Goal: Task Accomplishment & Management: Manage account settings

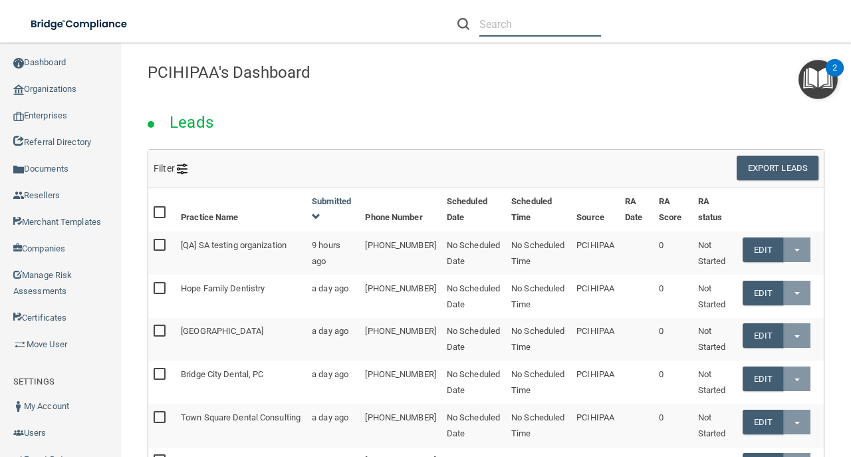
click at [541, 27] on input "text" at bounding box center [540, 24] width 122 height 25
paste input "DDSltarrdds@gmail ‌"
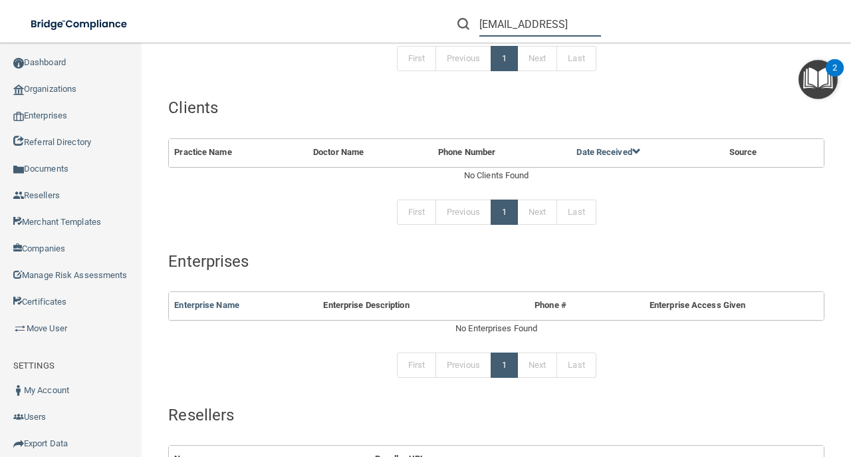
scroll to position [90, 0]
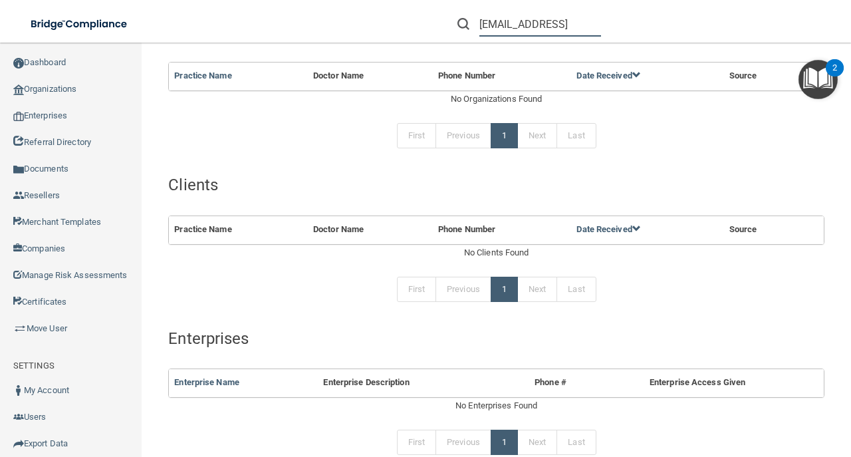
click at [497, 23] on input "DDSltarrdds@gmail ‌" at bounding box center [540, 24] width 122 height 25
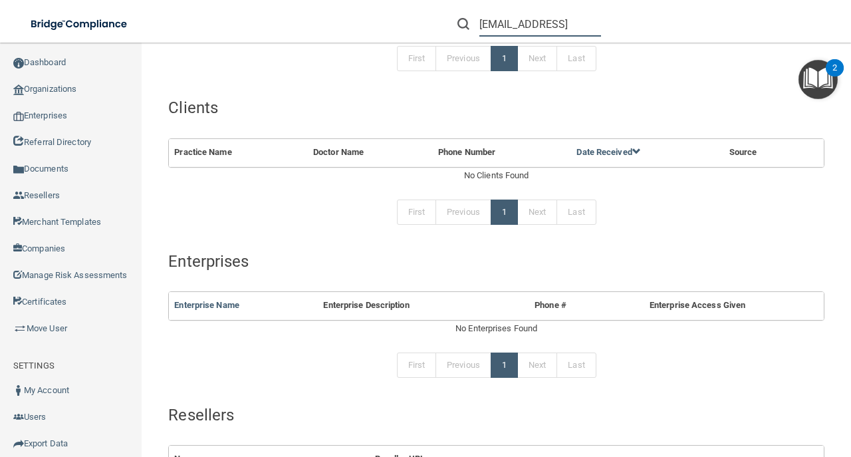
scroll to position [266, 0]
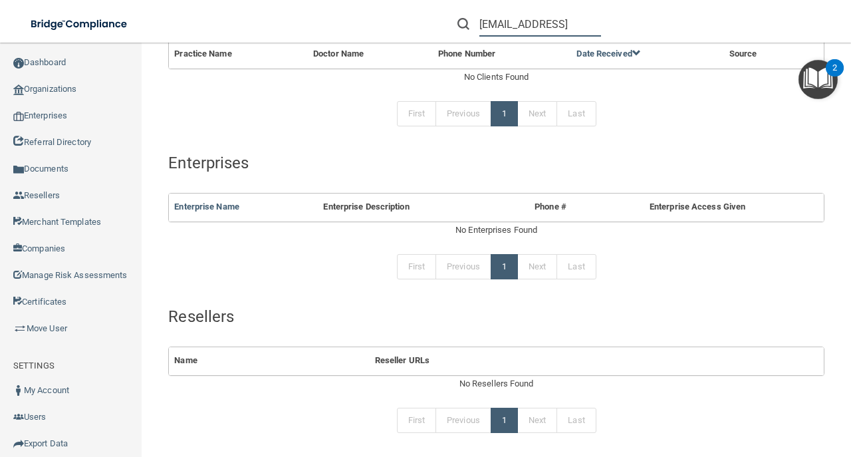
click at [501, 32] on input "ddsltarrdds@gmail ‌" at bounding box center [540, 24] width 122 height 25
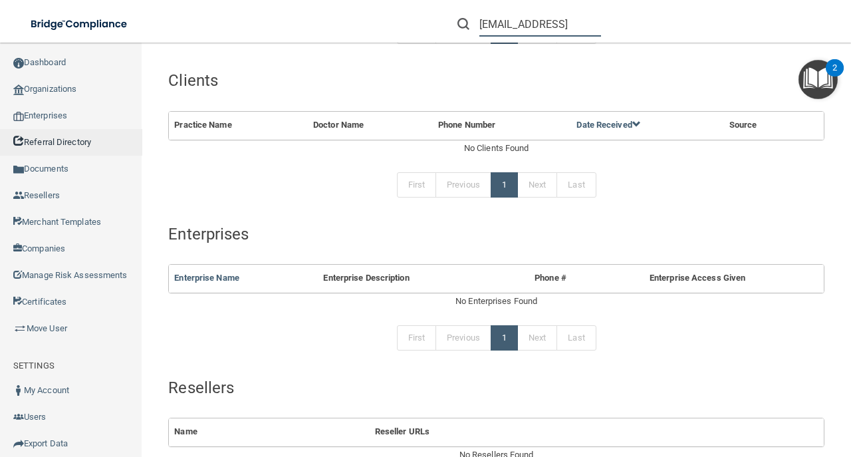
scroll to position [133, 0]
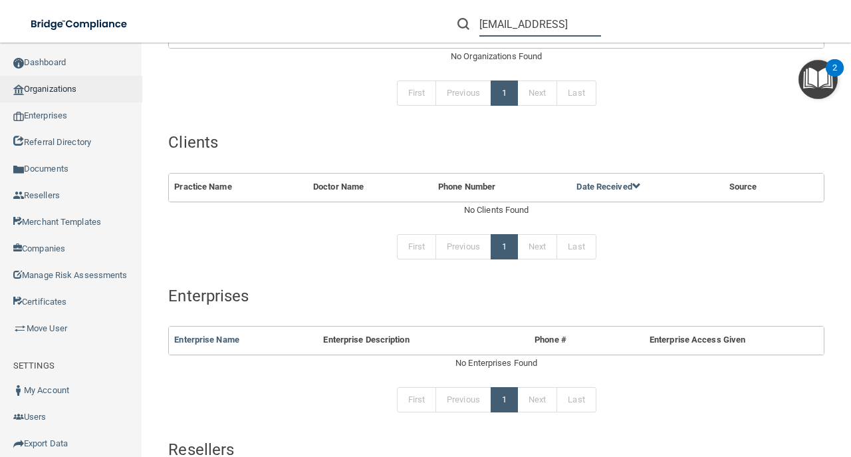
type input "ddsltarrdds@gmail ‌"
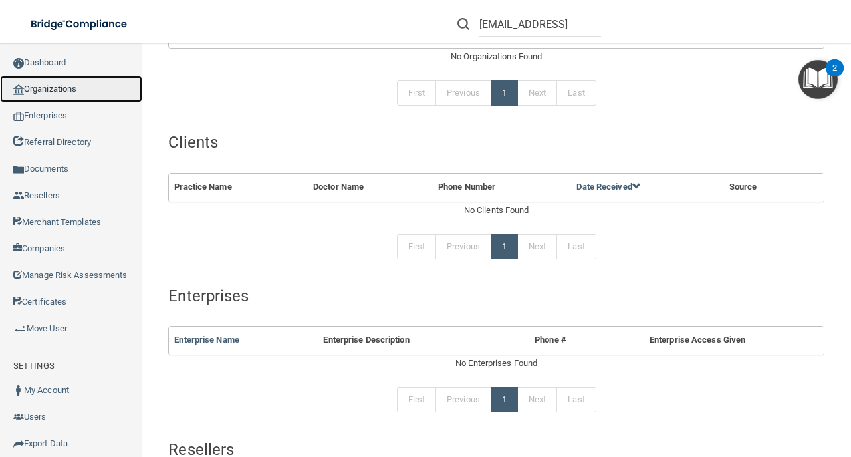
click at [53, 92] on link "Organizations" at bounding box center [71, 89] width 142 height 27
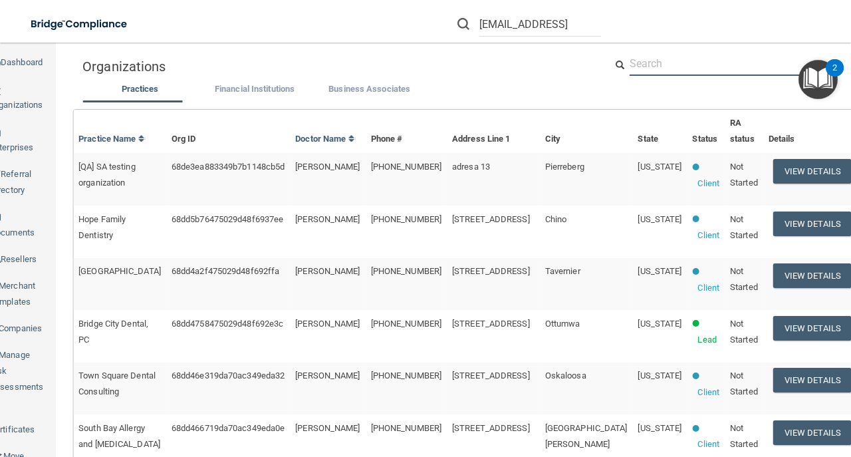
click at [669, 74] on input "text" at bounding box center [730, 63] width 201 height 25
paste input "ddsltarrdds@gmail ‌"
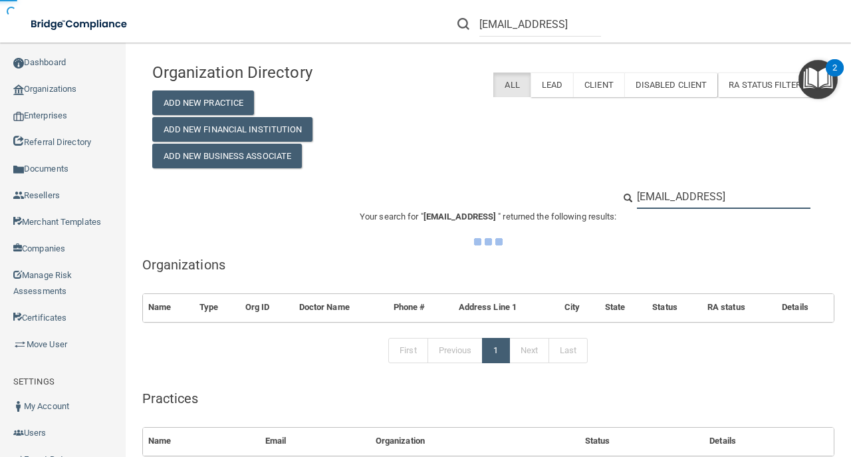
type input "ddsltarrdds@gmail ‌"
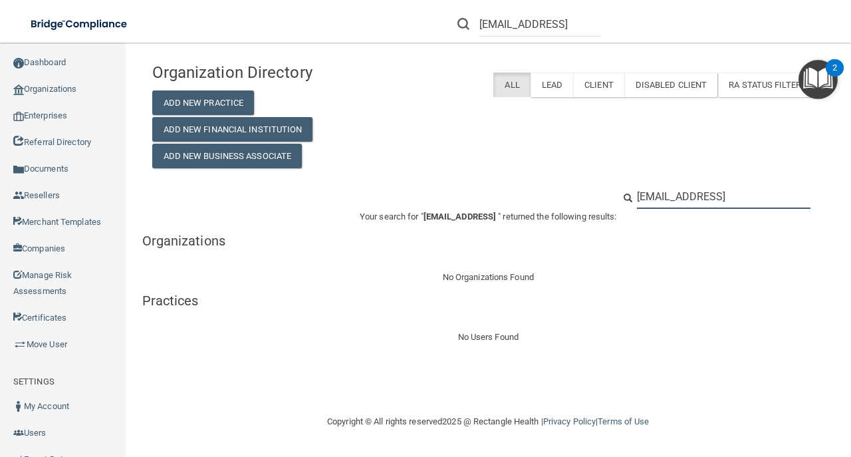
click at [641, 191] on input "ddsltarrdds@gmail ‌" at bounding box center [724, 196] width 174 height 25
paste input "Laguna Family Dentistry"
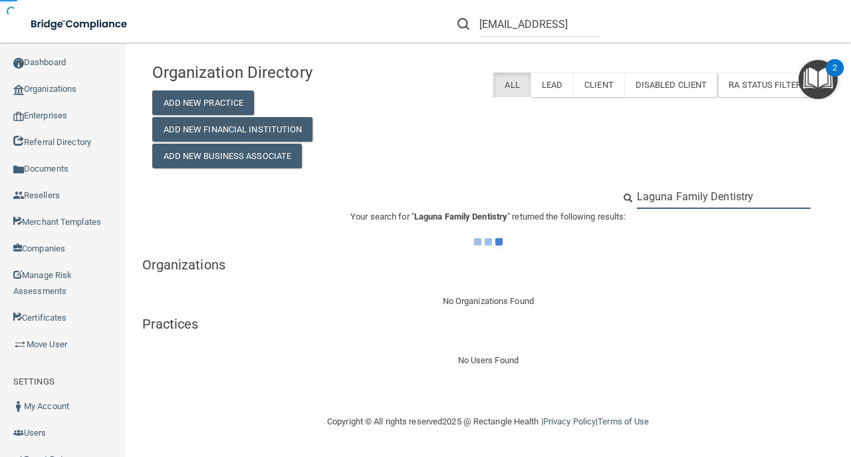
type input "Laguna Family Dentistry"
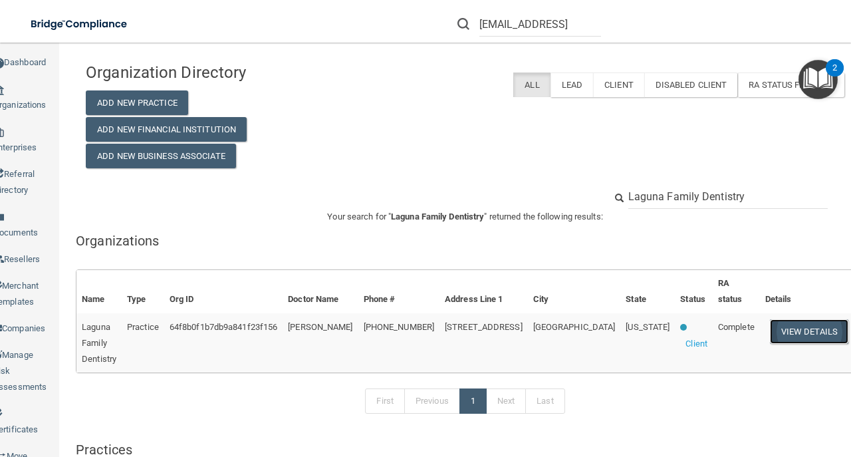
click at [783, 338] on button "View Details" at bounding box center [809, 331] width 78 height 25
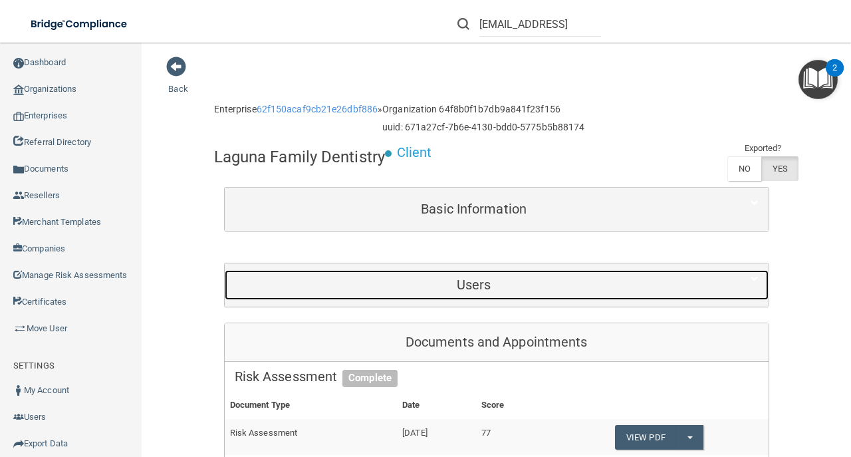
click at [407, 270] on div "Users" at bounding box center [474, 285] width 499 height 30
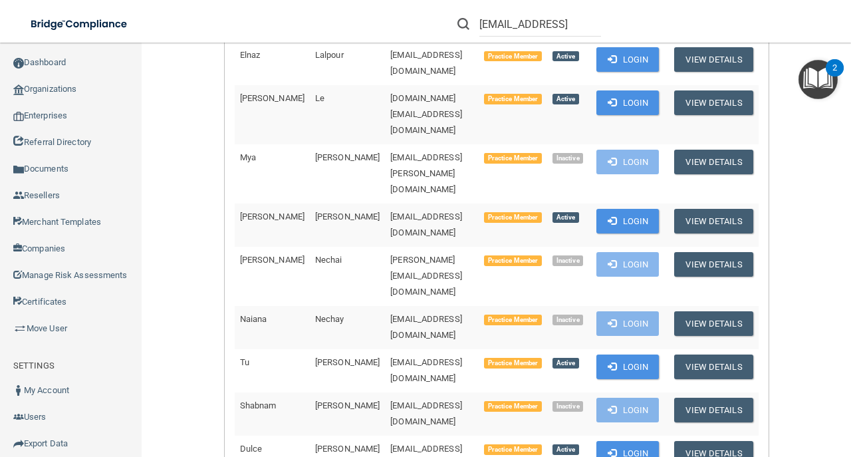
scroll to position [709, 0]
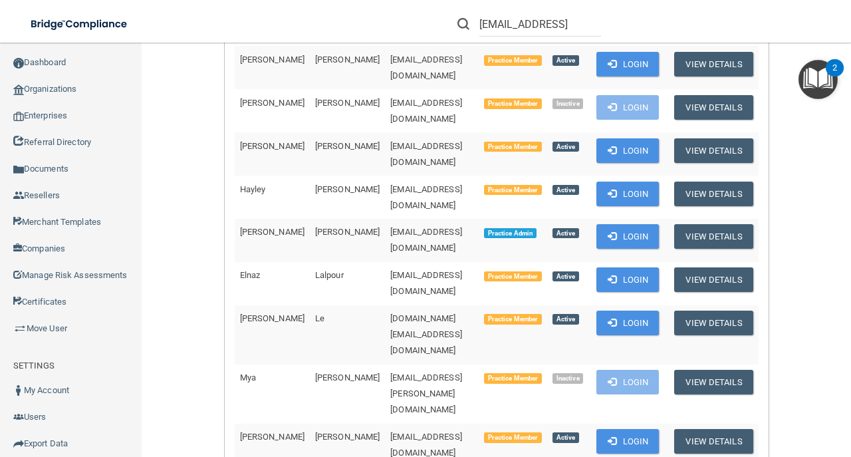
scroll to position [399, 0]
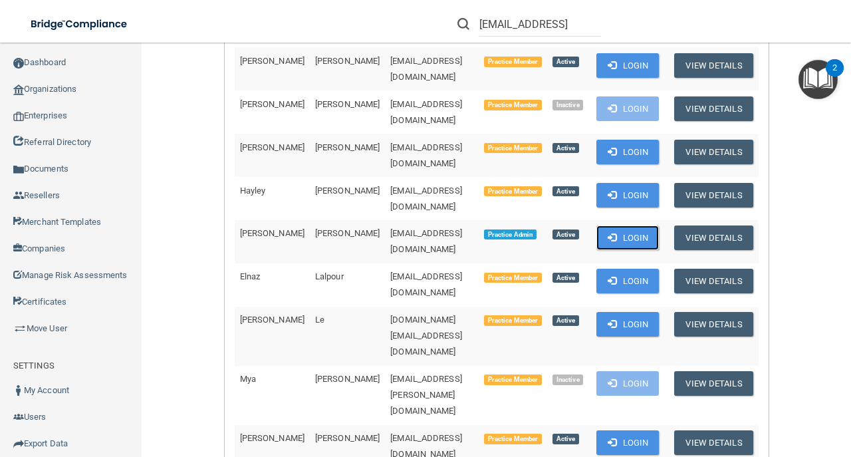
click at [634, 225] on button "Login" at bounding box center [628, 237] width 63 height 25
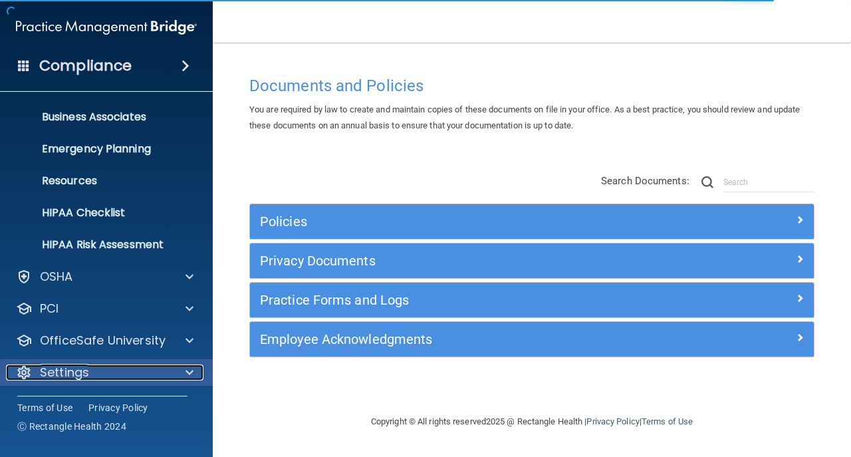
click at [115, 378] on div "Settings" at bounding box center [88, 372] width 165 height 16
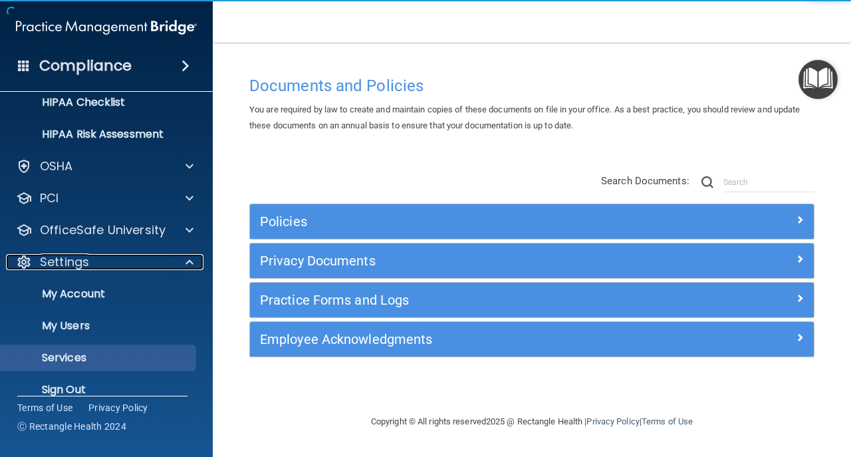
scroll to position [222, 0]
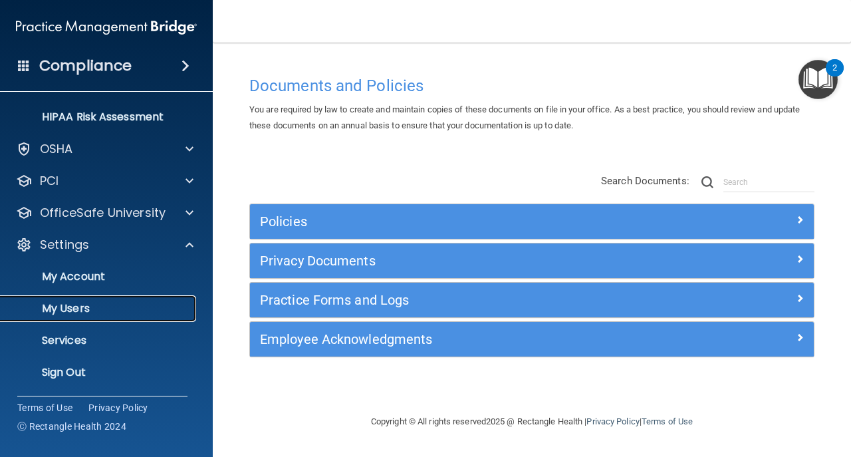
click at [129, 313] on p "My Users" at bounding box center [100, 308] width 182 height 13
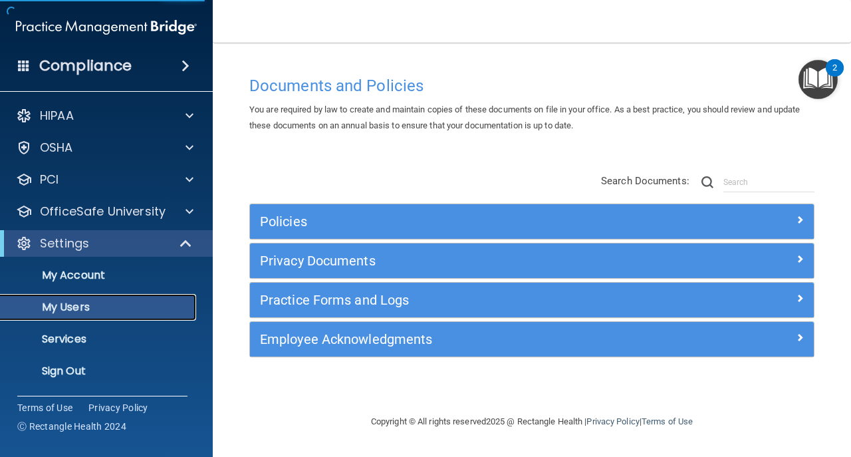
select select "20"
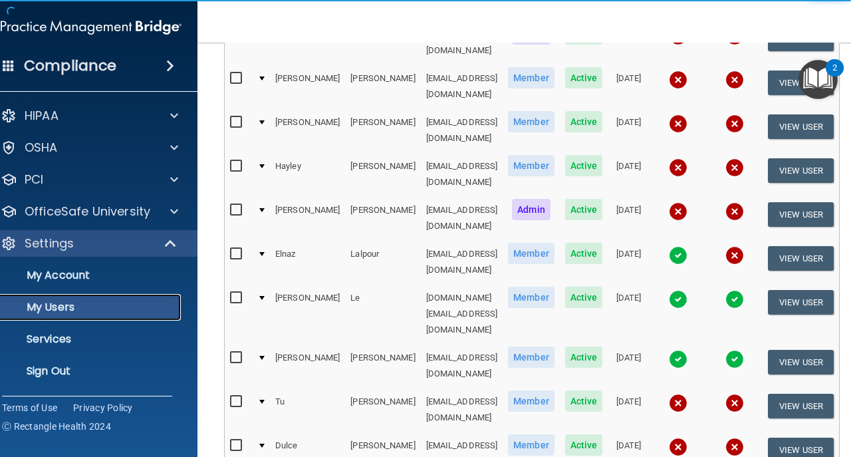
scroll to position [266, 0]
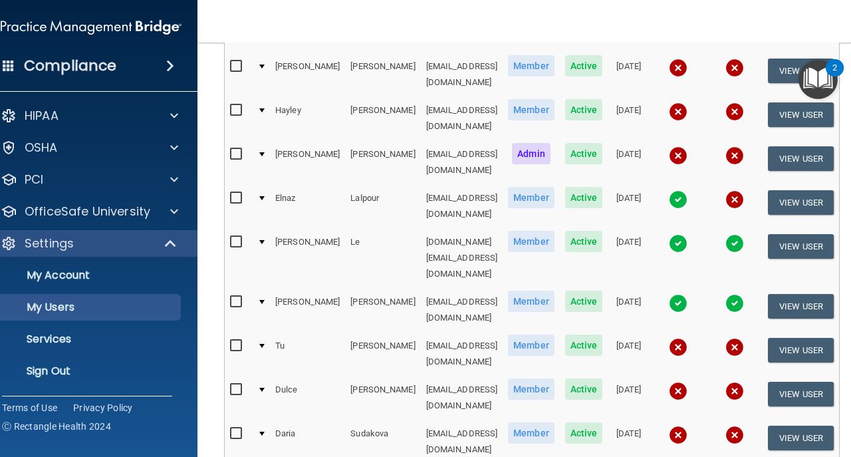
checkbox input "true"
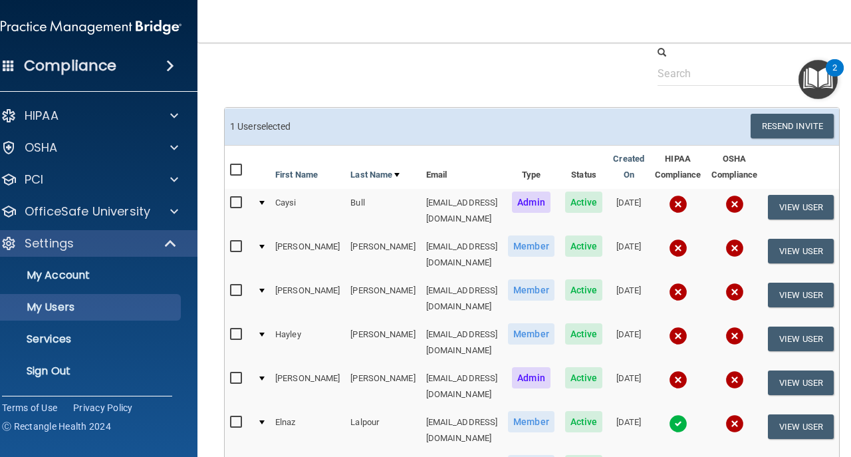
scroll to position [0, 0]
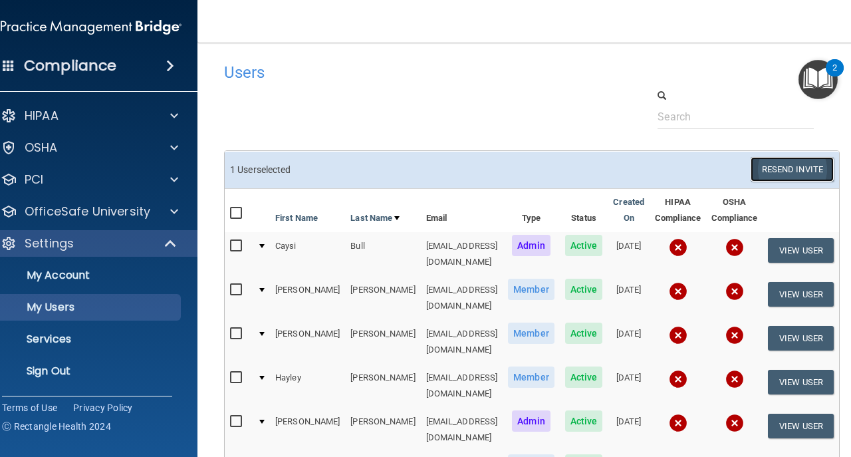
click at [822, 179] on button "Resend Invite" at bounding box center [792, 169] width 83 height 25
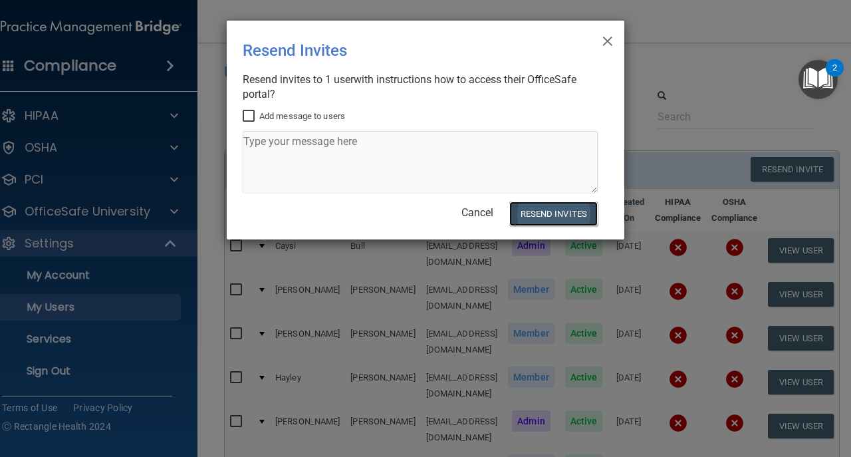
click at [529, 207] on button "Resend Invites" at bounding box center [553, 213] width 88 height 25
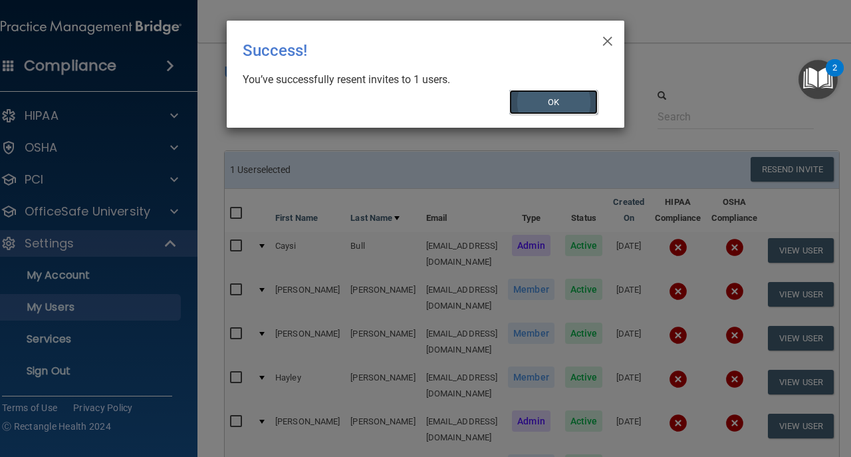
click at [548, 104] on button "OK" at bounding box center [553, 102] width 89 height 25
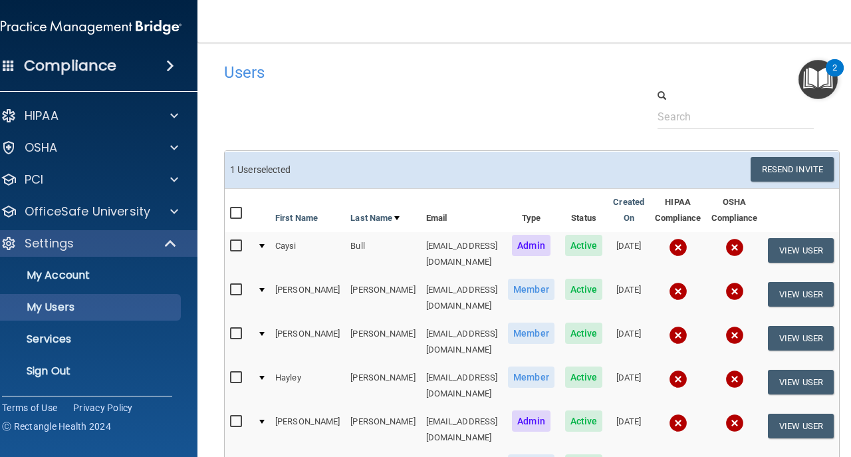
click at [27, 384] on div "HIPAA Documents and Policies Report an Incident Business Associates Emergency P…" at bounding box center [91, 246] width 213 height 298
click at [31, 364] on p "Sign Out" at bounding box center [84, 370] width 182 height 13
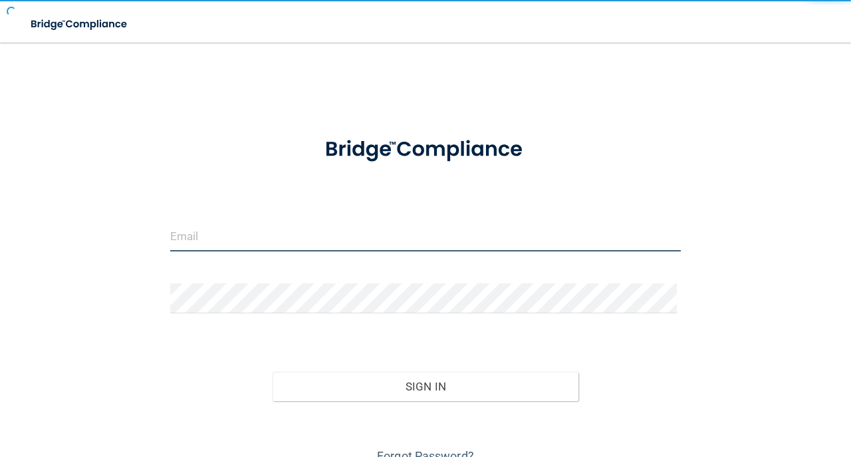
type input "[EMAIL_ADDRESS][DOMAIN_NAME]"
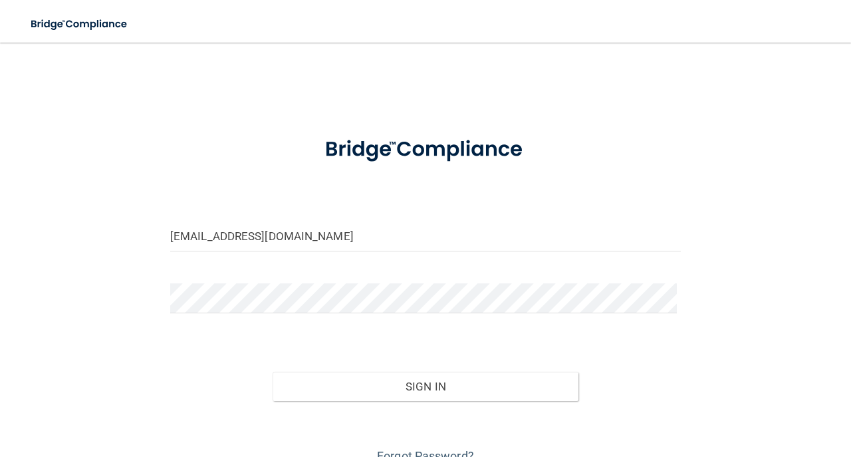
click at [357, 401] on div "Forgot Password?" at bounding box center [425, 434] width 531 height 67
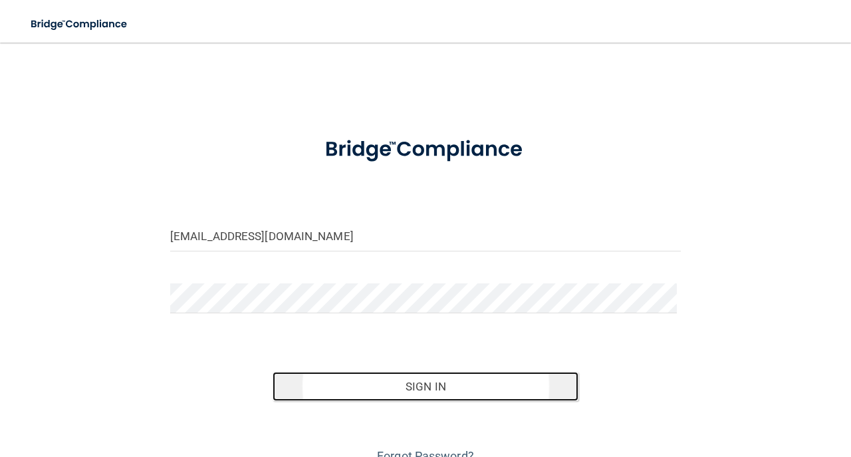
click at [355, 395] on button "Sign In" at bounding box center [426, 386] width 307 height 29
